Goal: Information Seeking & Learning: Learn about a topic

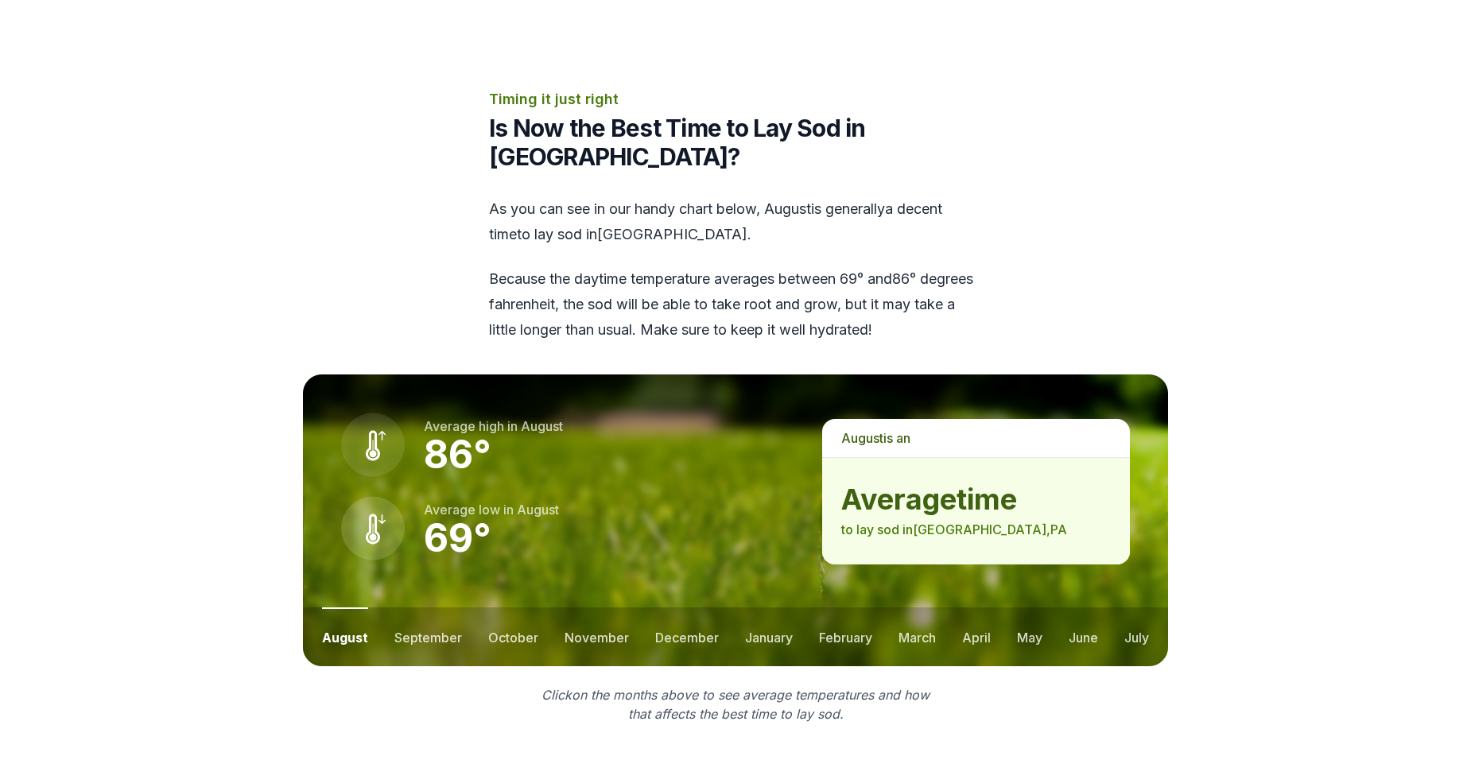
scroll to position [1988, 0]
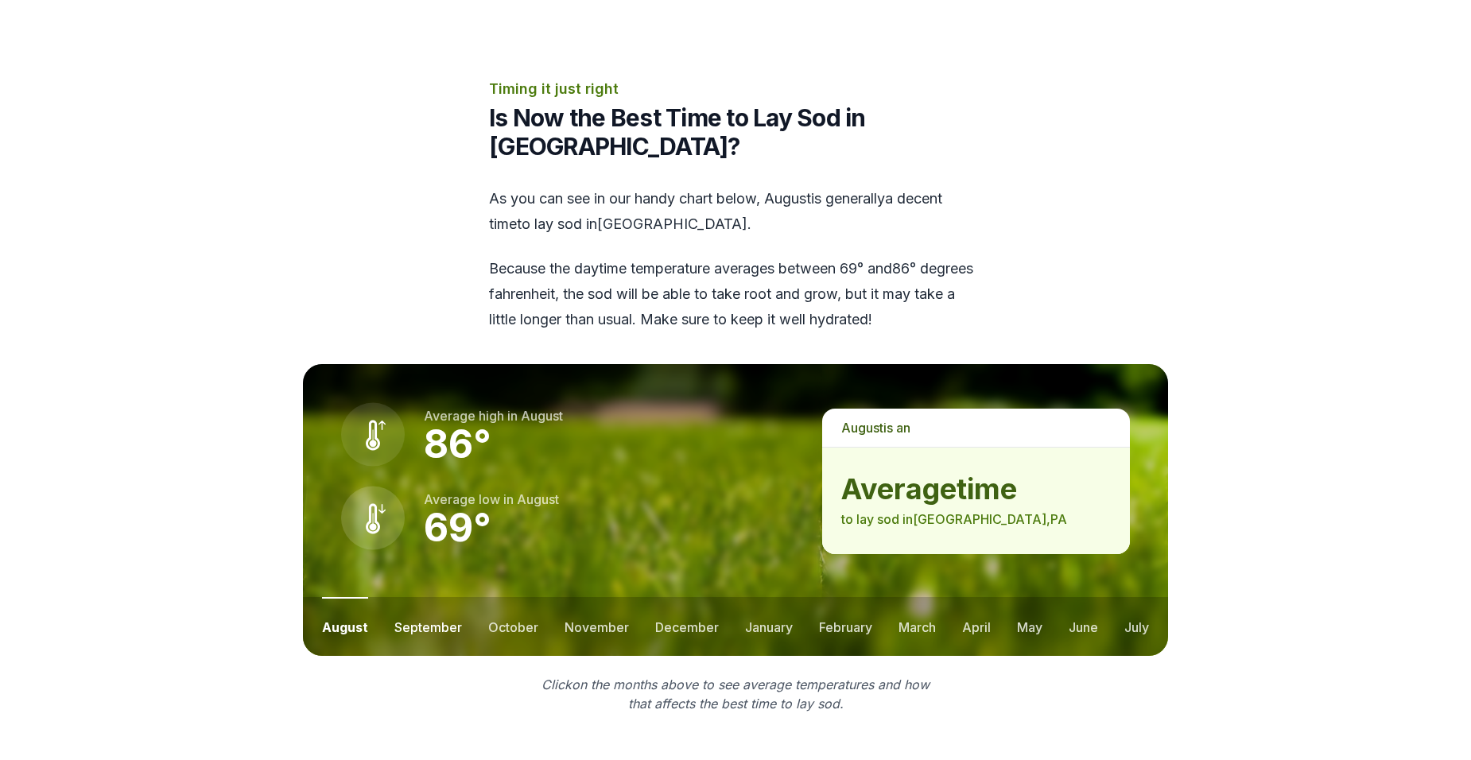
click at [420, 597] on button "september" at bounding box center [428, 626] width 68 height 59
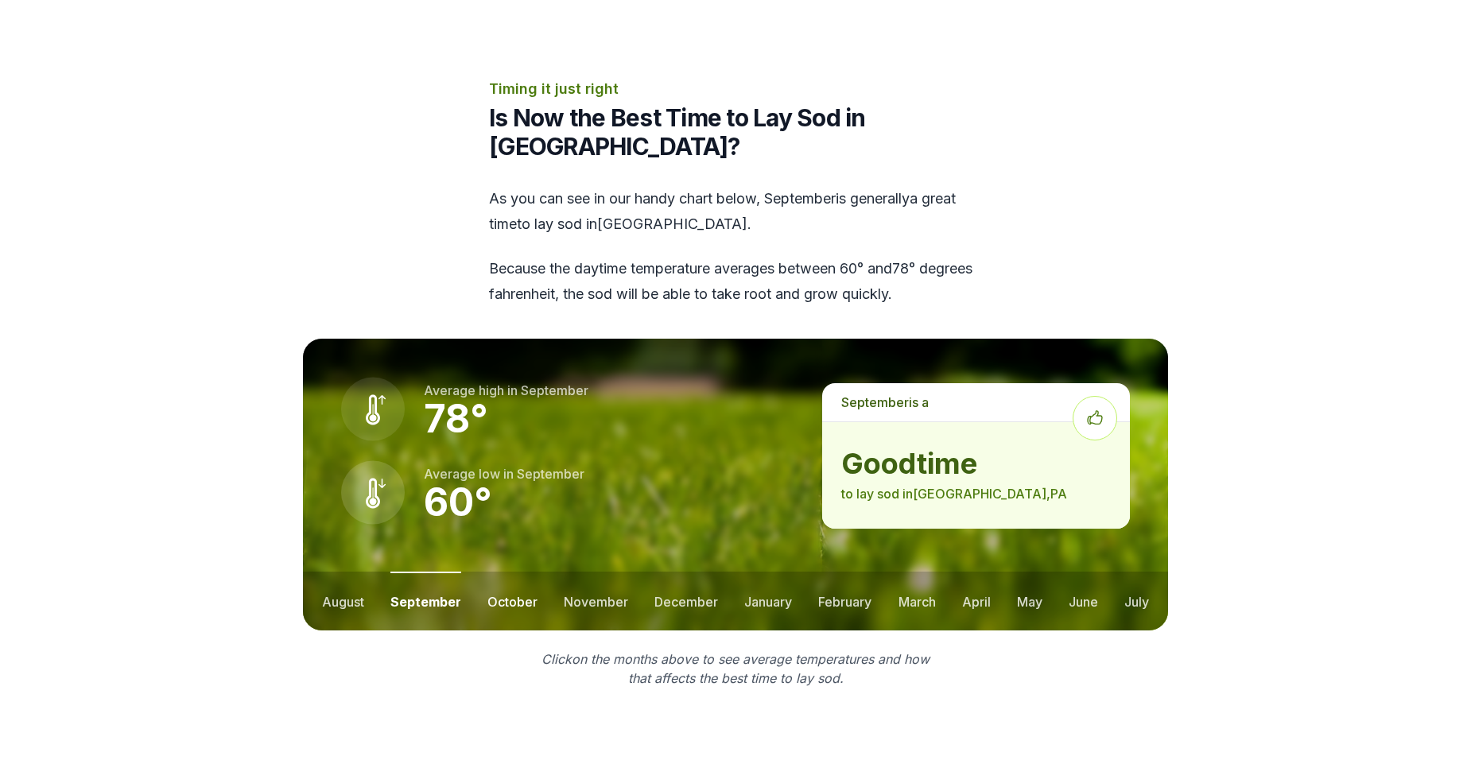
click at [523, 576] on button "october" at bounding box center [512, 601] width 50 height 59
click at [599, 581] on button "november" at bounding box center [596, 601] width 64 height 59
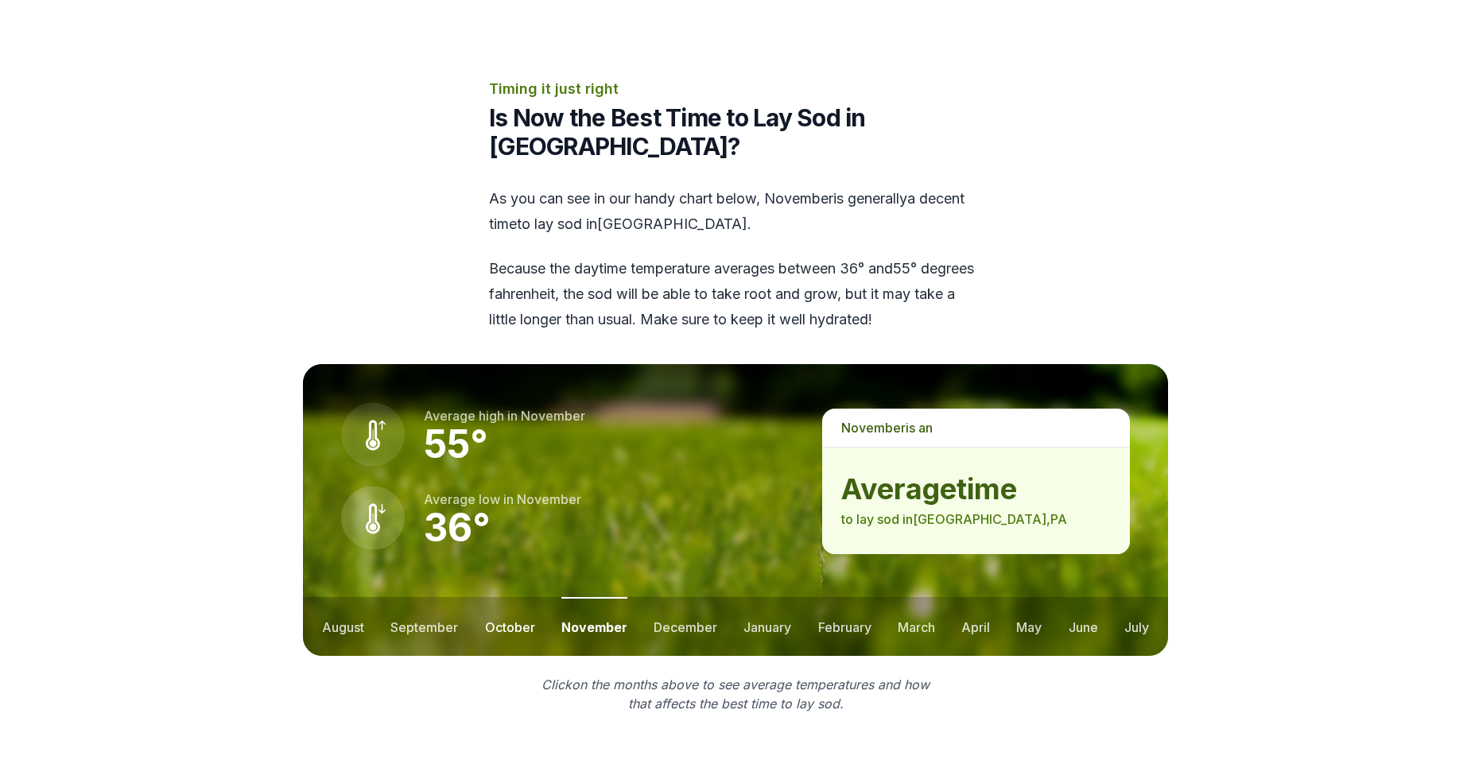
click at [487, 597] on button "october" at bounding box center [510, 626] width 50 height 59
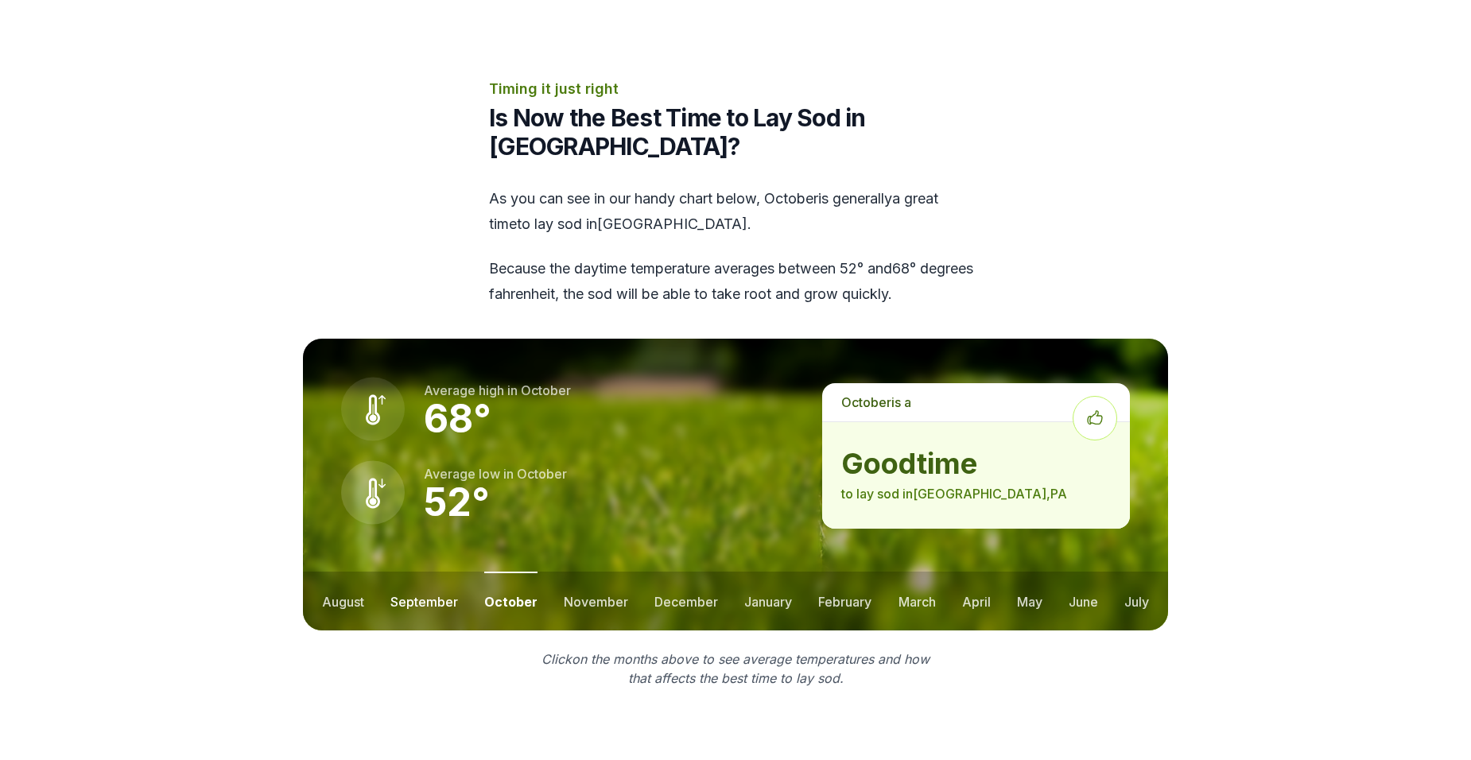
click at [409, 588] on button "september" at bounding box center [424, 601] width 68 height 59
click at [487, 585] on button "october" at bounding box center [512, 601] width 50 height 59
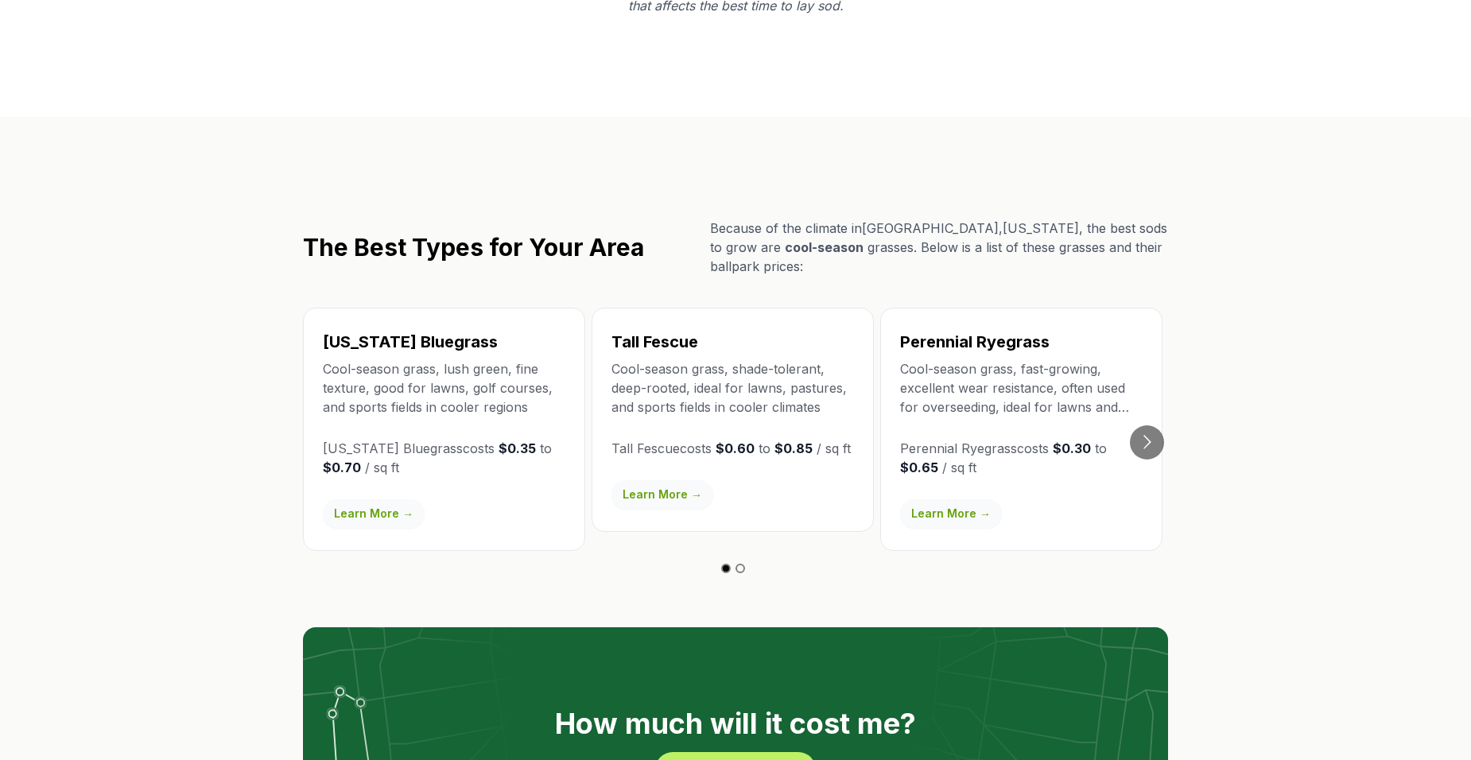
scroll to position [2703, 0]
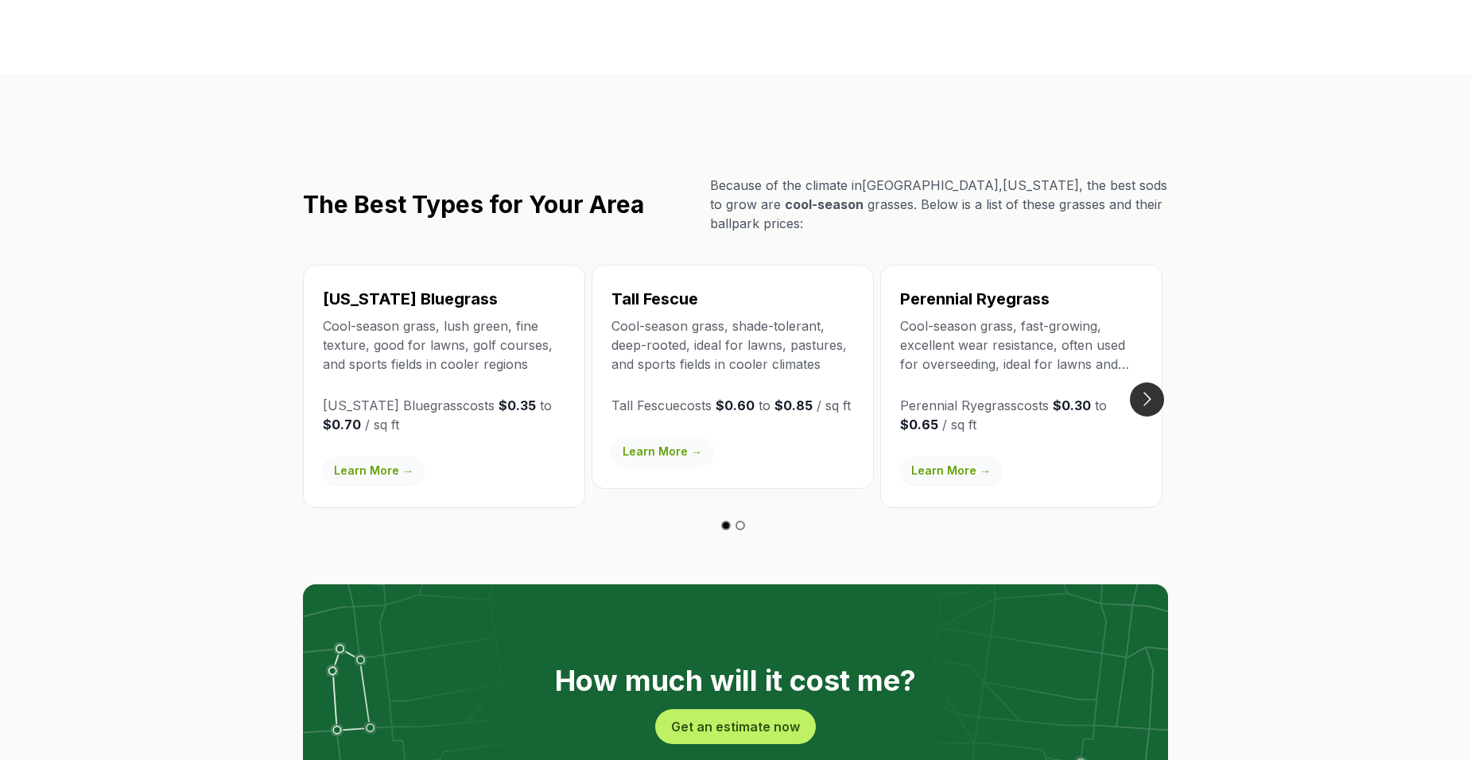
click at [1151, 382] on button "Go to next slide" at bounding box center [1147, 399] width 34 height 34
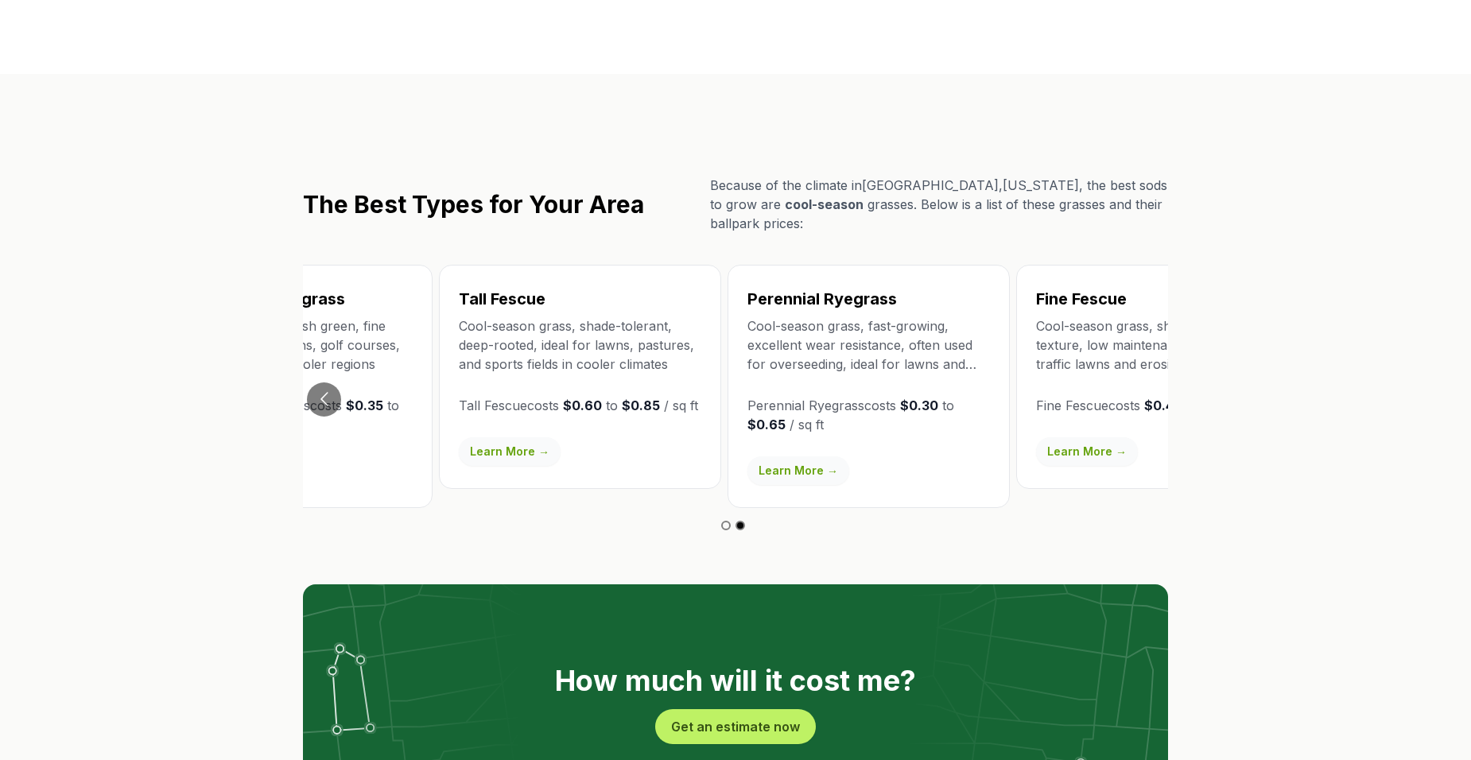
drag, startPoint x: 323, startPoint y: 313, endPoint x: 459, endPoint y: 308, distance: 136.0
click at [459, 316] on p "Cool-season grass, shade-tolerant, deep-rooted, ideal for lawns, pastures, and …" at bounding box center [580, 344] width 242 height 57
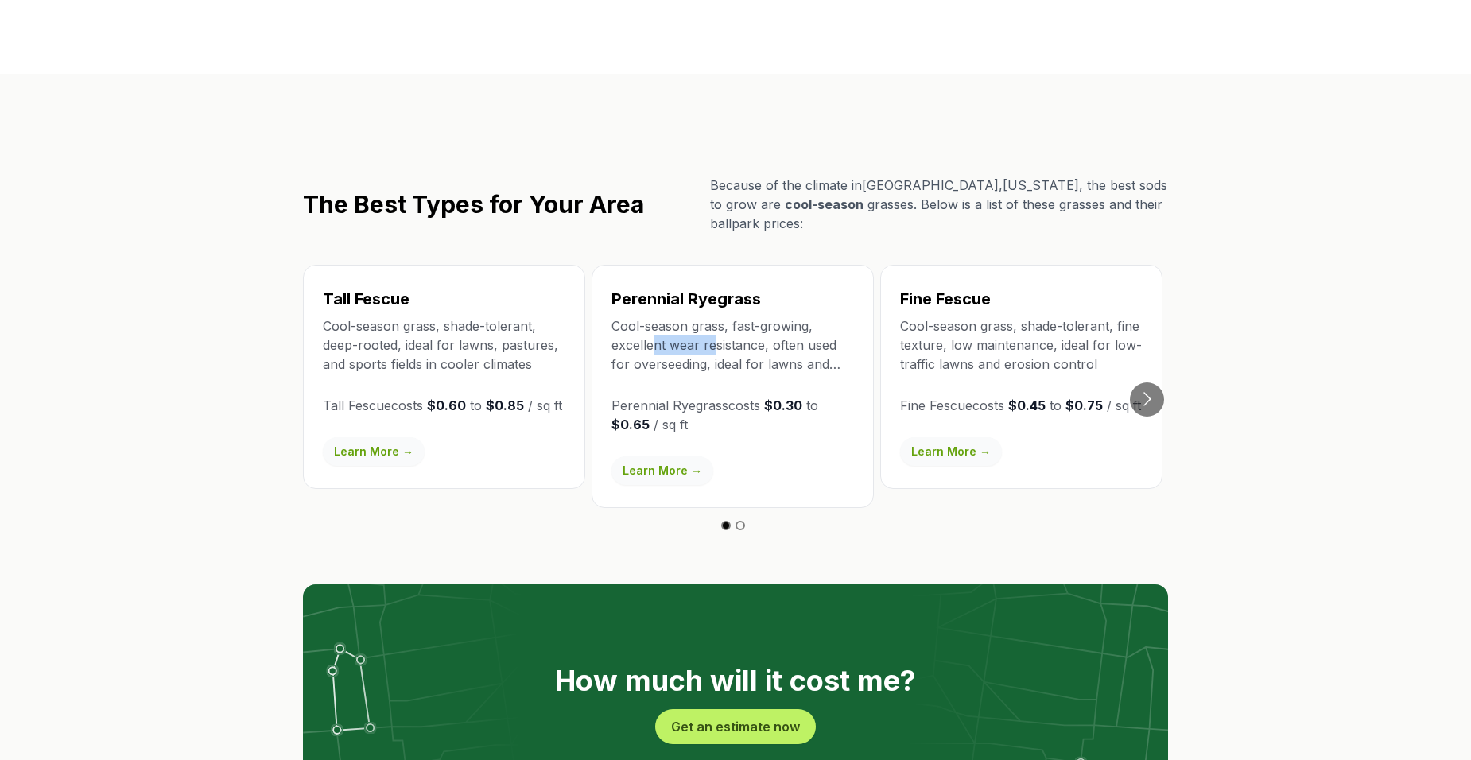
drag, startPoint x: 1010, startPoint y: 331, endPoint x: 657, endPoint y: 317, distance: 353.3
click at [657, 317] on p "Cool-season grass, fast-growing, excellent wear resistance, often used for over…" at bounding box center [732, 344] width 242 height 57
drag, startPoint x: 657, startPoint y: 317, endPoint x: 785, endPoint y: 330, distance: 128.6
click at [785, 330] on p "Cool-season grass, fast-growing, excellent wear resistance, often used for over…" at bounding box center [732, 344] width 242 height 57
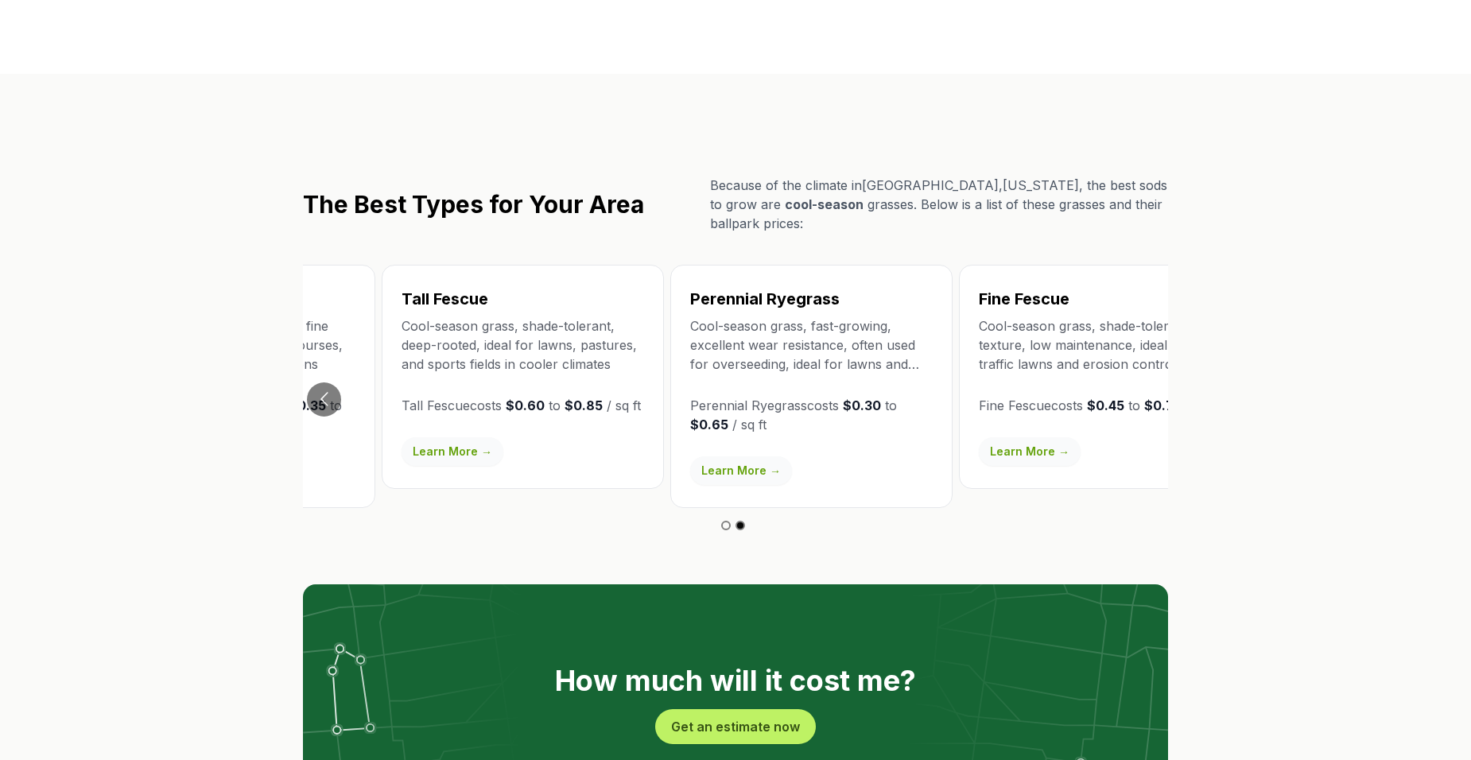
drag, startPoint x: 613, startPoint y: 333, endPoint x: 691, endPoint y: 336, distance: 78.0
click at [691, 336] on p "Cool-season grass, fast-growing, excellent wear resistance, often used for over…" at bounding box center [811, 344] width 242 height 57
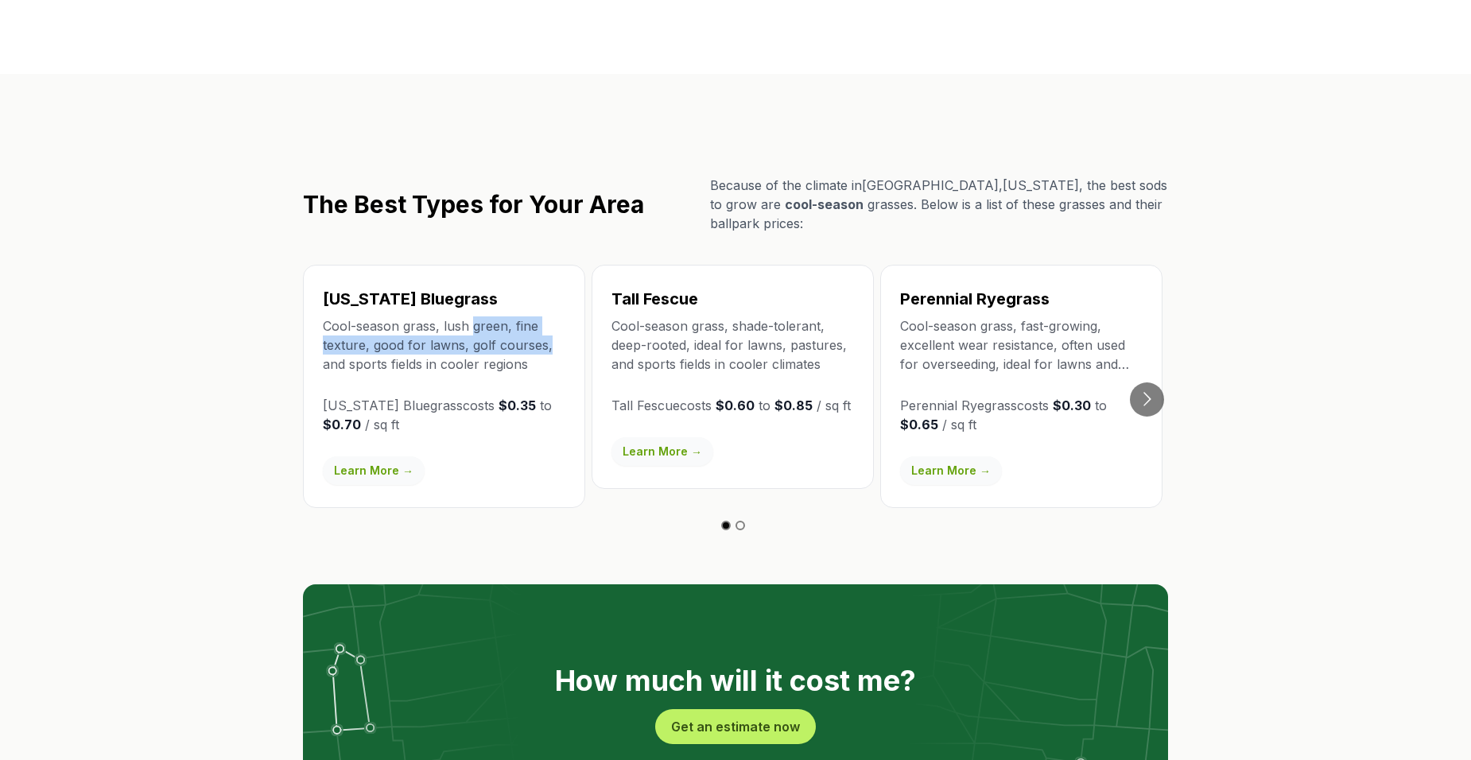
drag, startPoint x: 475, startPoint y: 302, endPoint x: 583, endPoint y: 308, distance: 107.5
click at [583, 308] on div "[US_STATE] Bluegrass Cool-season grass, lush green, fine texture, good for lawn…" at bounding box center [444, 386] width 282 height 243
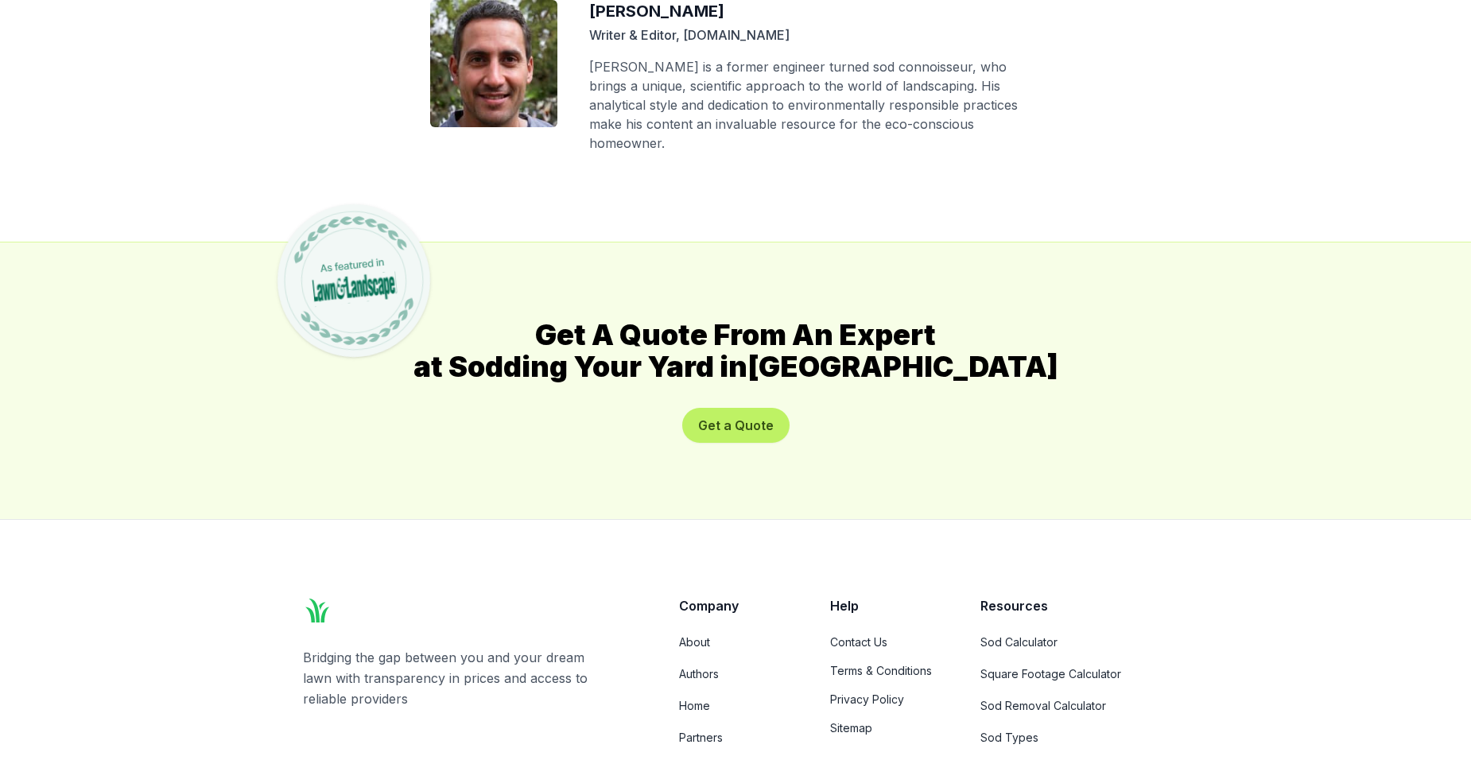
scroll to position [8742, 0]
